Goal: Task Accomplishment & Management: Use online tool/utility

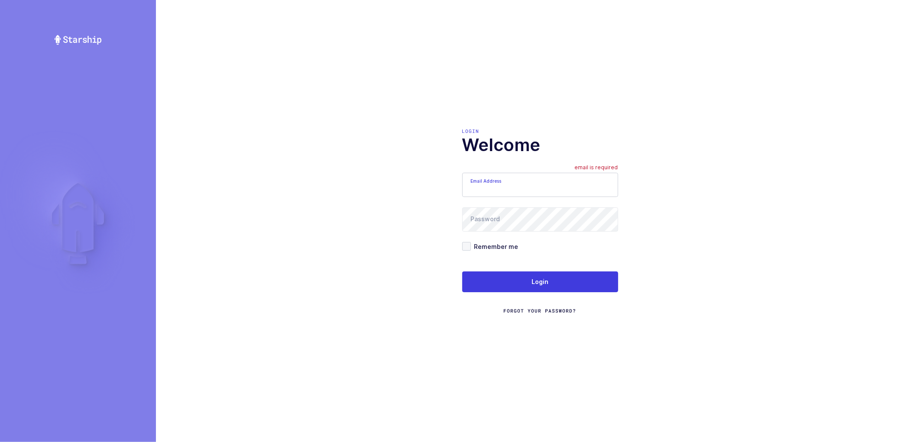
click at [521, 188] on input "Email Address" at bounding box center [540, 185] width 156 height 24
type input "[PERSON_NAME][EMAIL_ADDRESS][DOMAIN_NAME]"
click at [469, 248] on span at bounding box center [466, 246] width 9 height 9
click at [471, 242] on input "Remember me" at bounding box center [471, 242] width 0 height 0
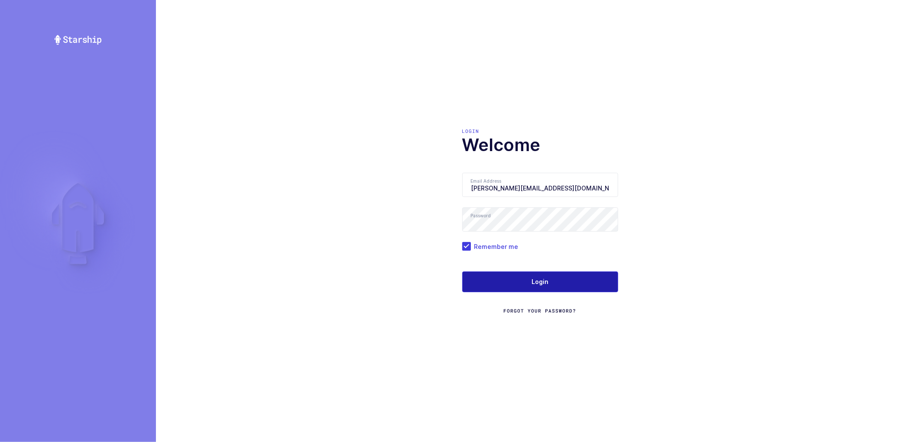
click at [510, 278] on button "Login" at bounding box center [540, 282] width 156 height 21
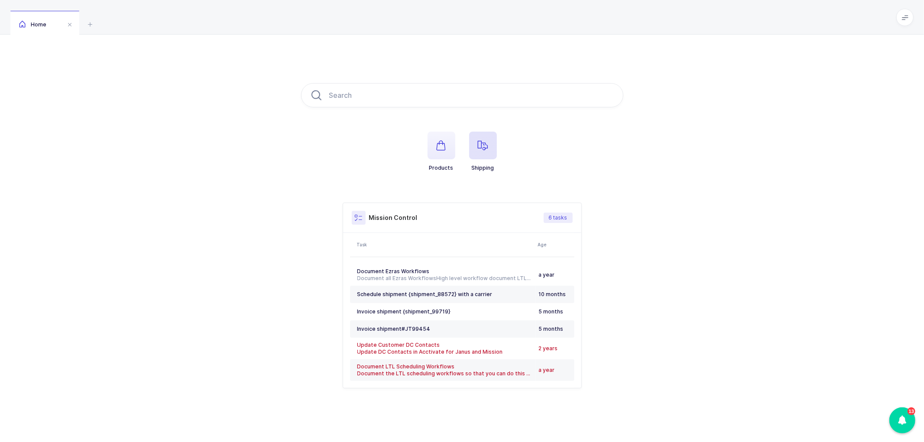
click at [482, 145] on icon "button" at bounding box center [483, 145] width 10 height 10
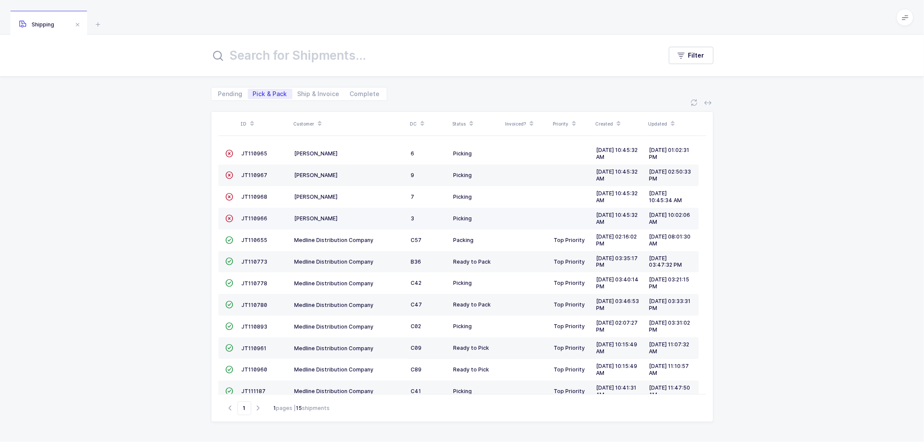
scroll to position [81, 0]
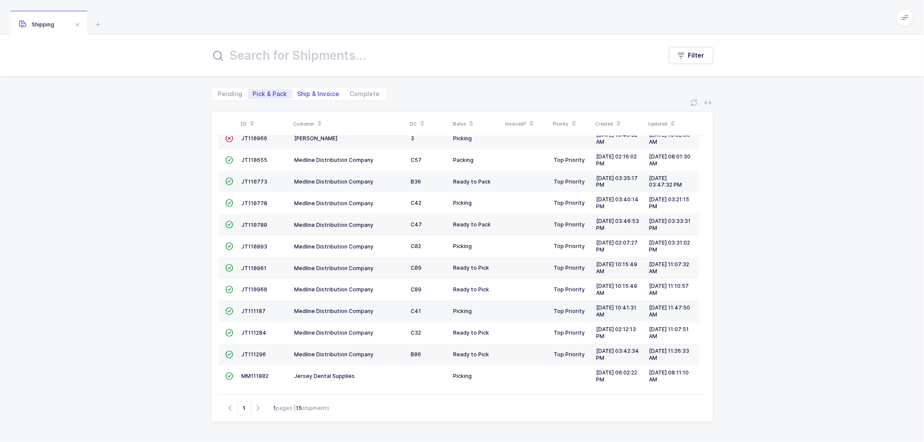
click at [314, 91] on span "Ship & Invoice" at bounding box center [319, 94] width 42 height 6
click at [298, 91] on input "Ship & Invoice" at bounding box center [295, 92] width 6 height 6
radio input "true"
radio input "false"
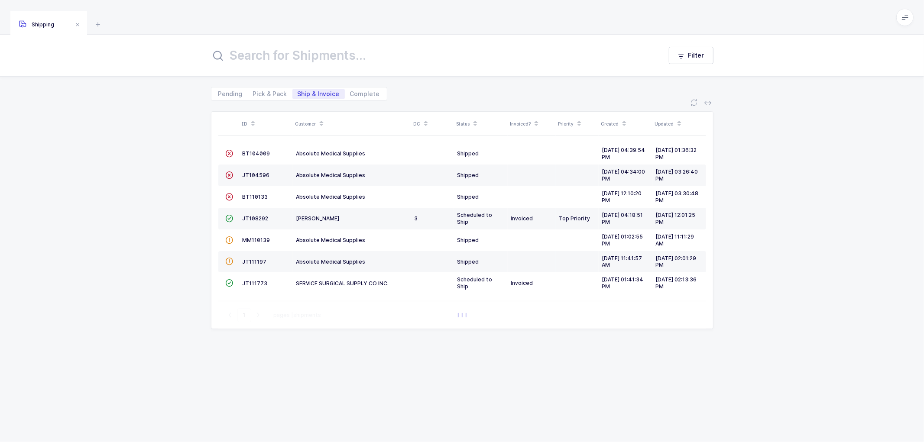
scroll to position [0, 0]
click at [318, 119] on span at bounding box center [321, 124] width 10 height 15
